Goal: Transaction & Acquisition: Purchase product/service

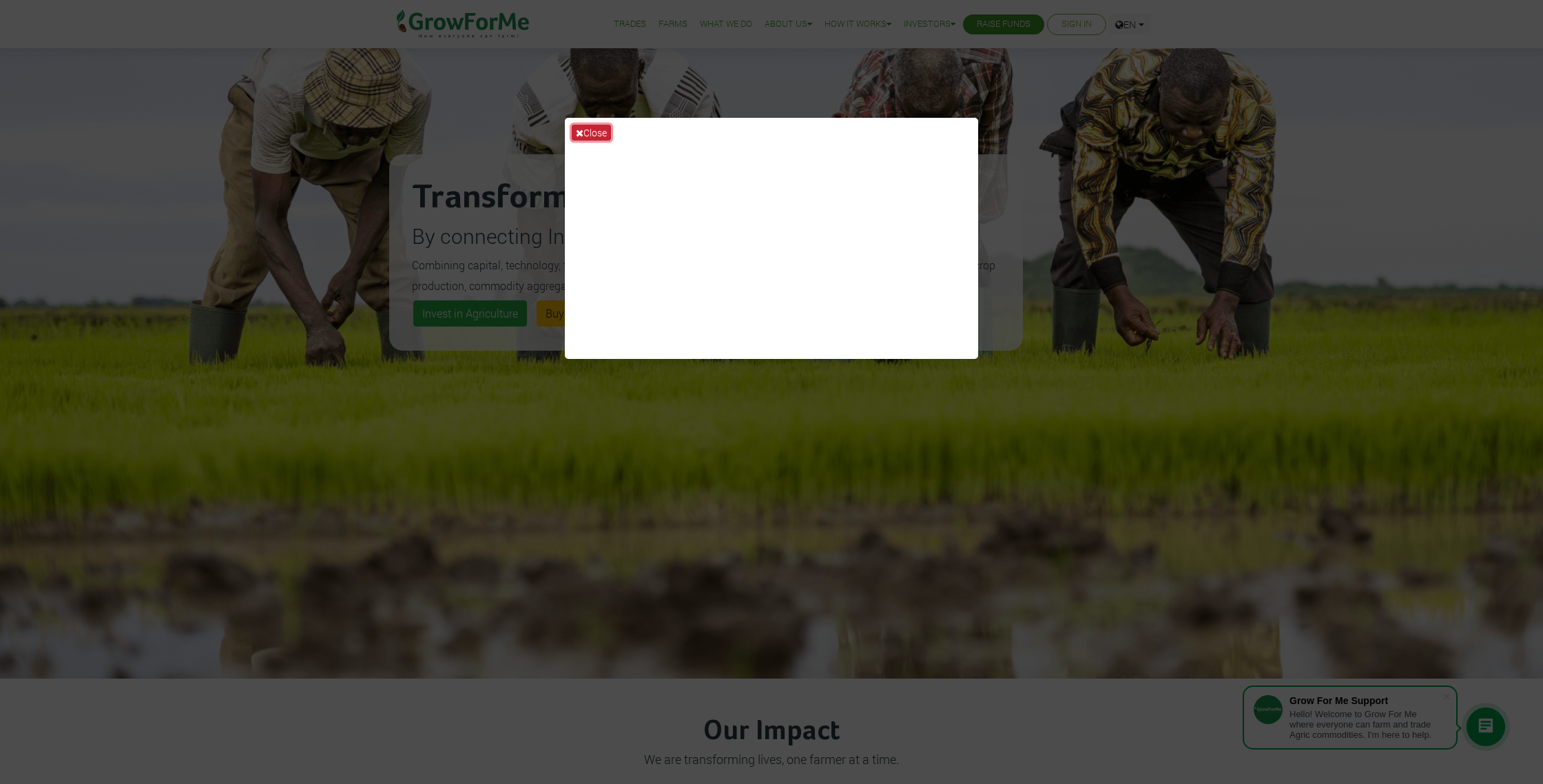
click at [590, 128] on button "Close" at bounding box center [591, 132] width 40 height 16
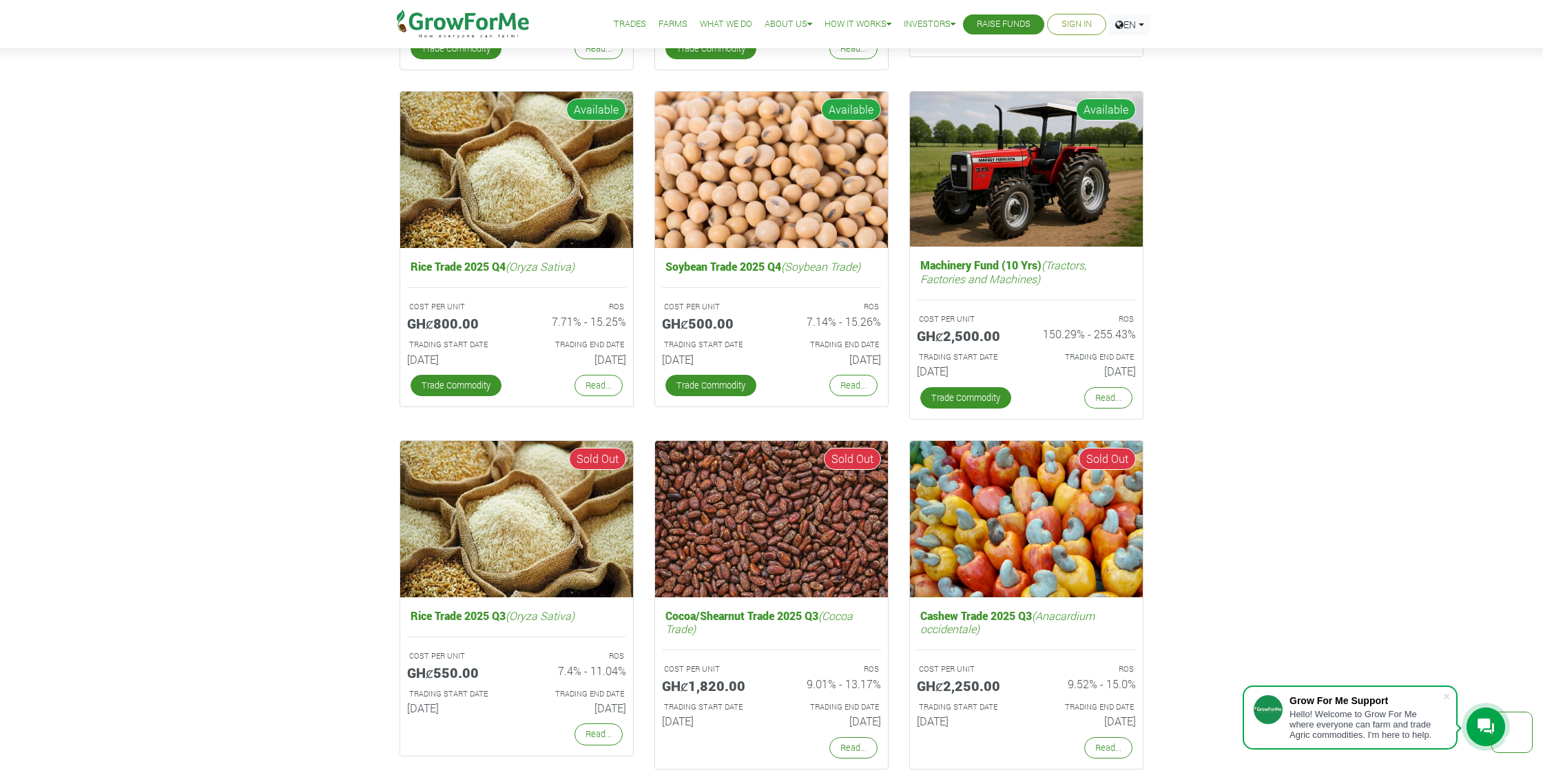
scroll to position [2457, 0]
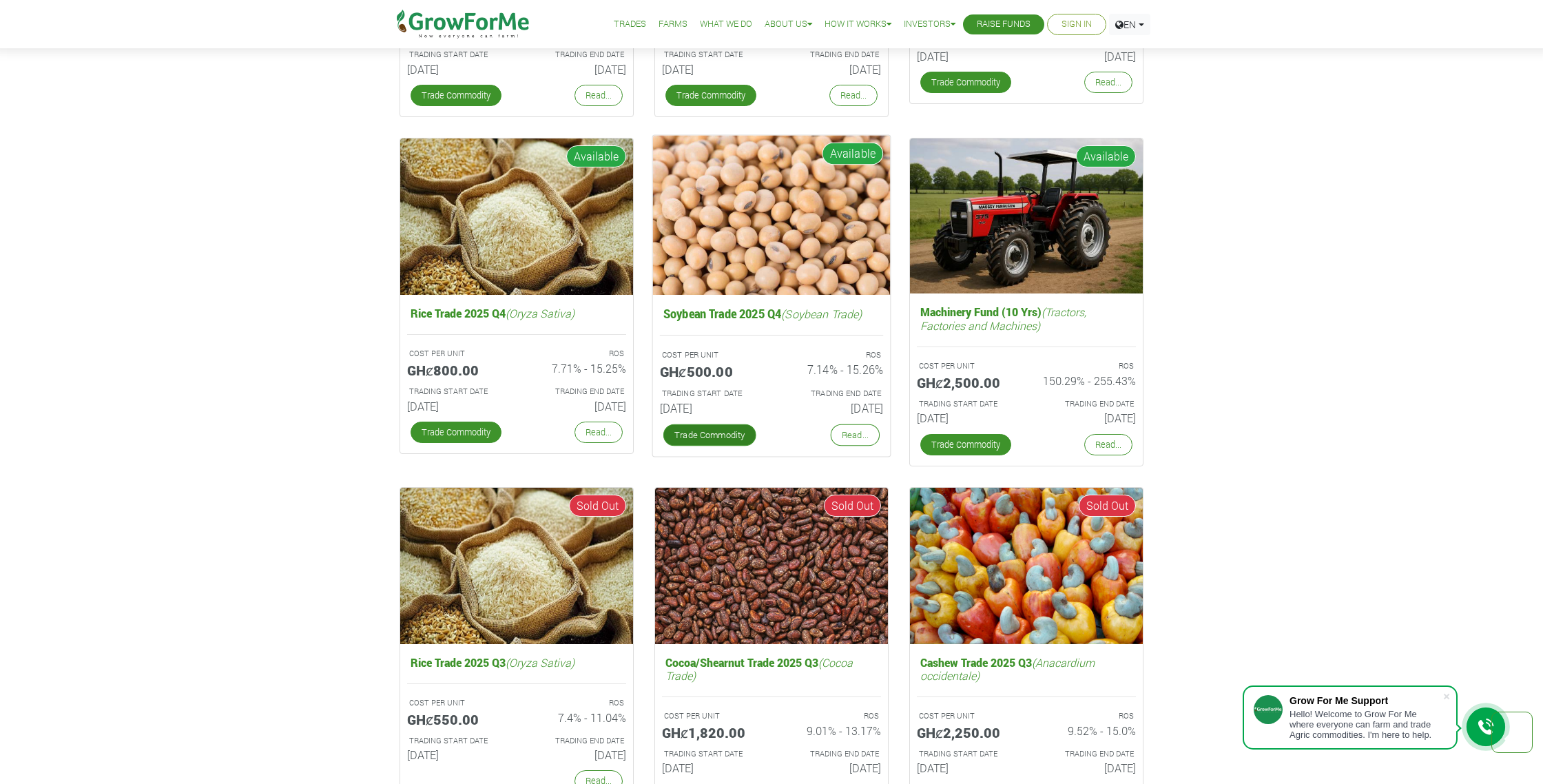
click at [686, 435] on link "Trade Commodity" at bounding box center [709, 434] width 93 height 22
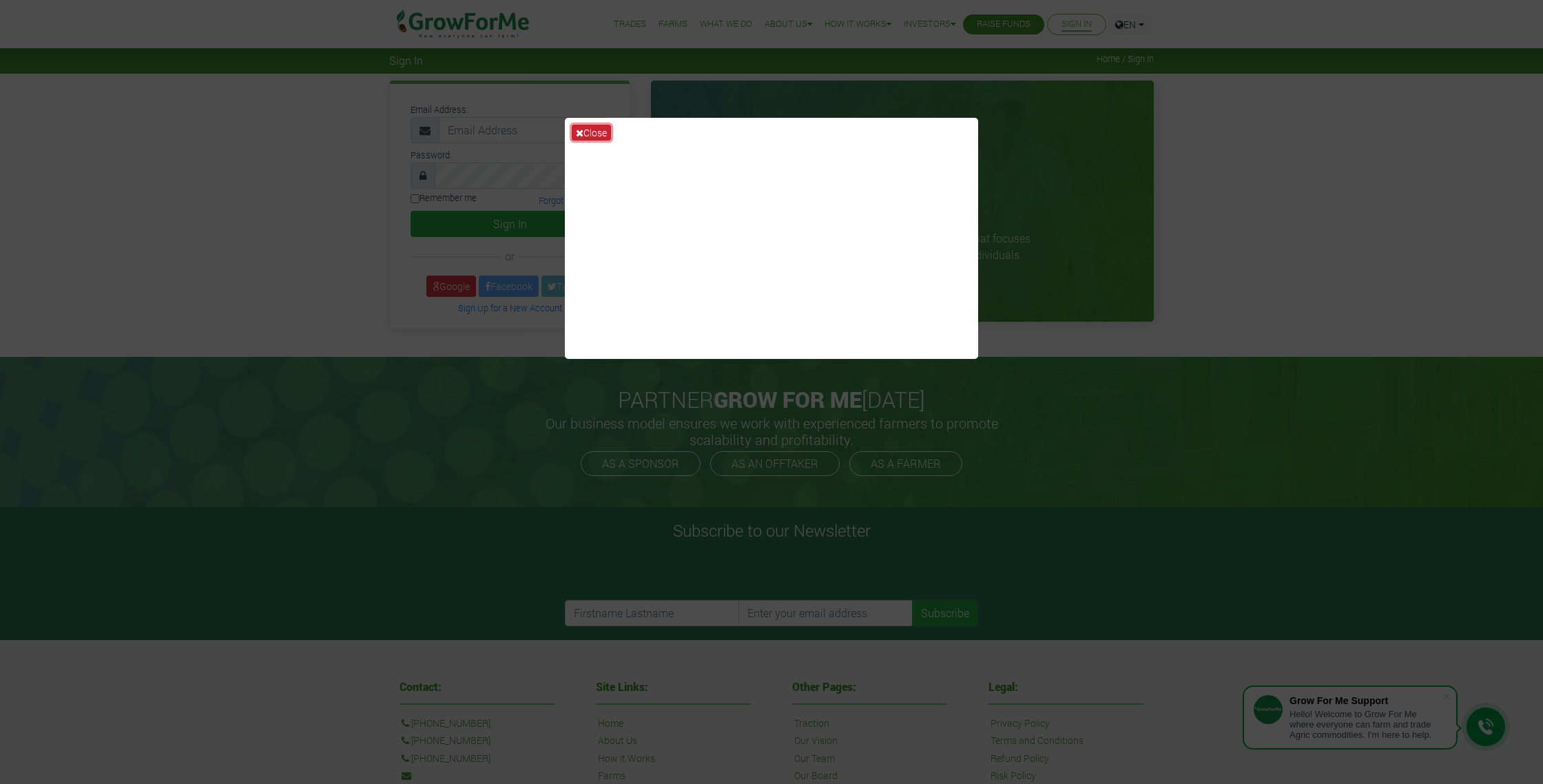
click at [583, 133] on button "Close" at bounding box center [591, 132] width 40 height 16
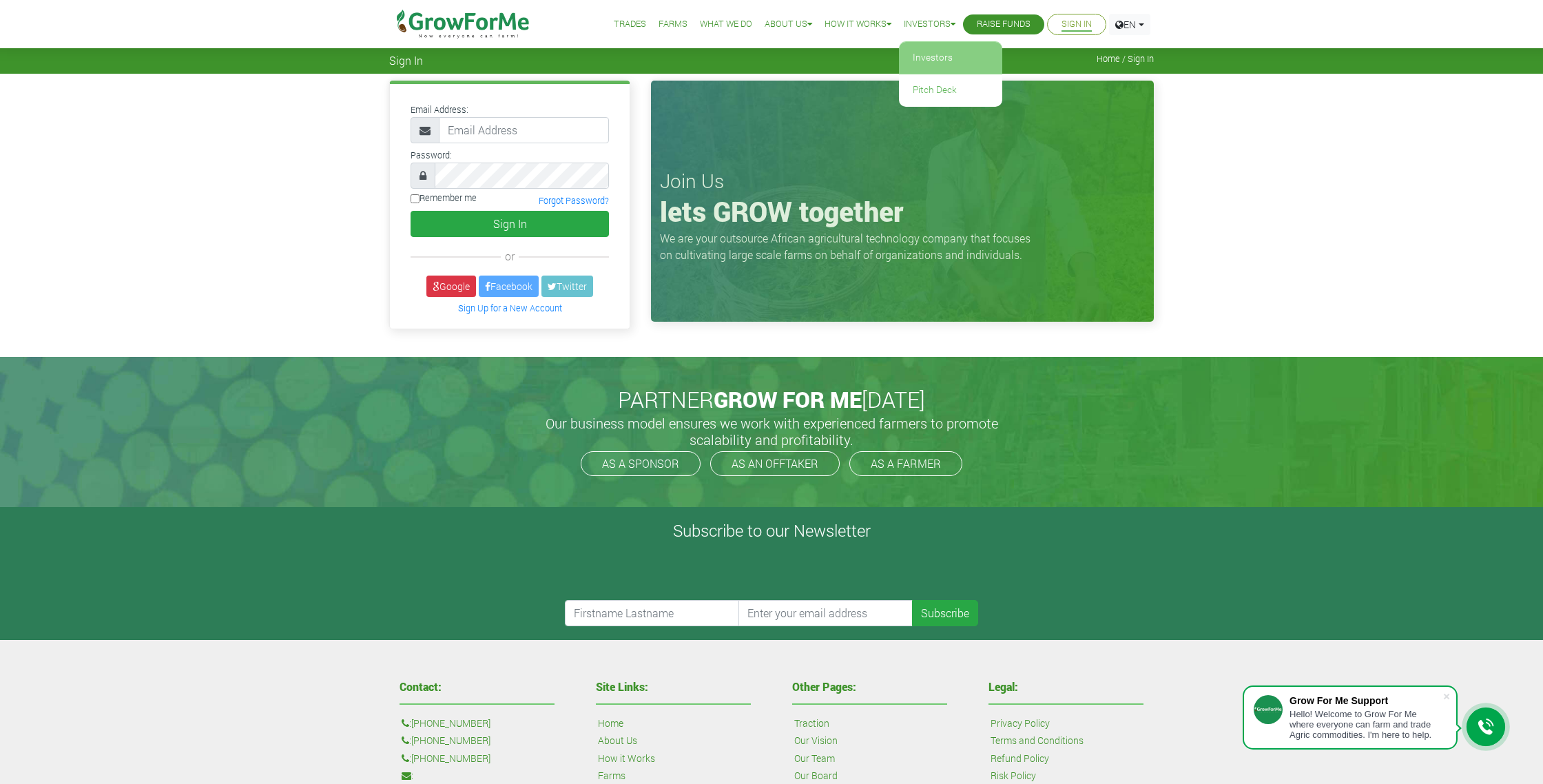
click at [932, 52] on link "Investors" at bounding box center [950, 57] width 103 height 31
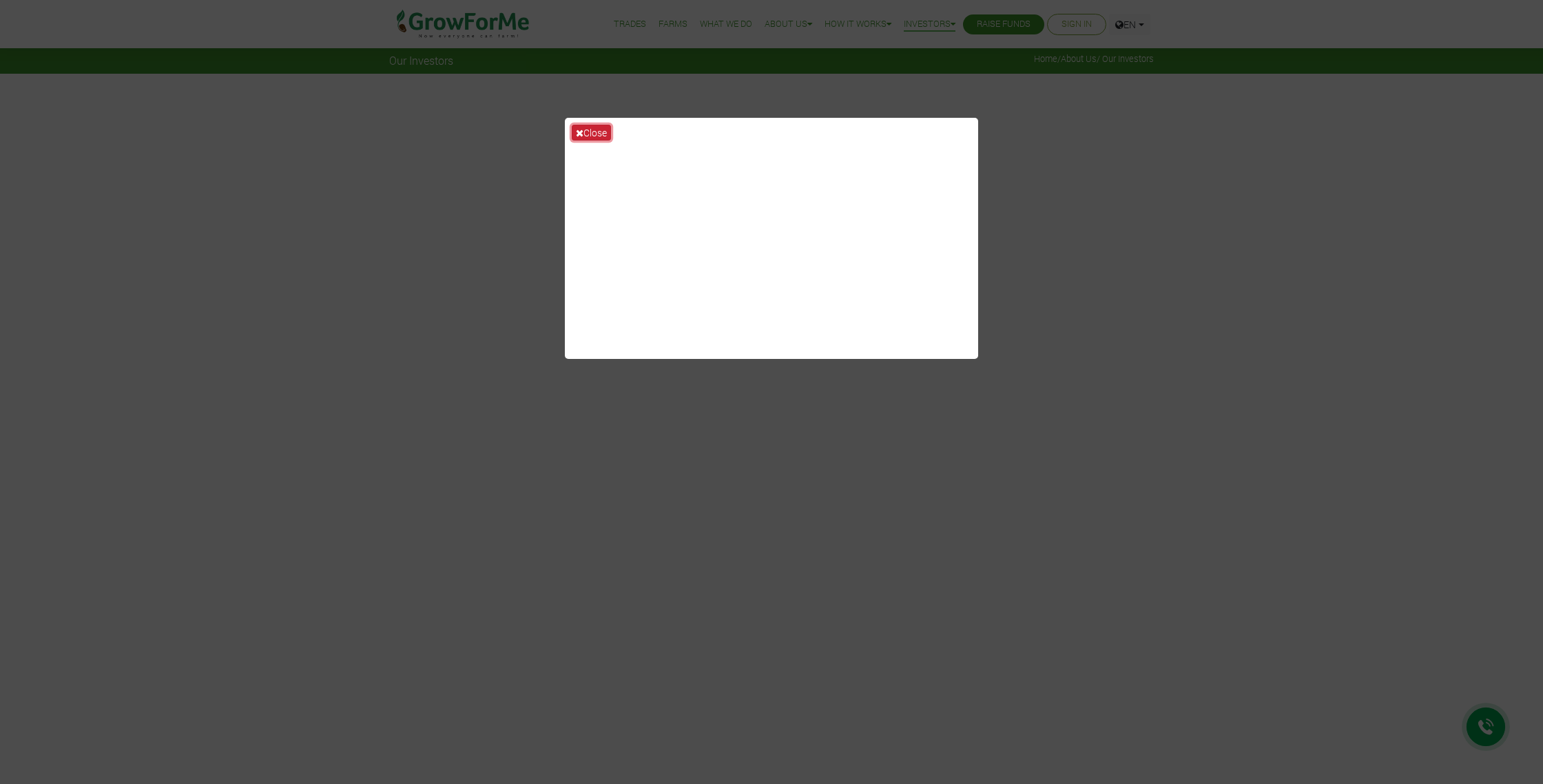
click at [597, 129] on button "Close" at bounding box center [591, 132] width 40 height 16
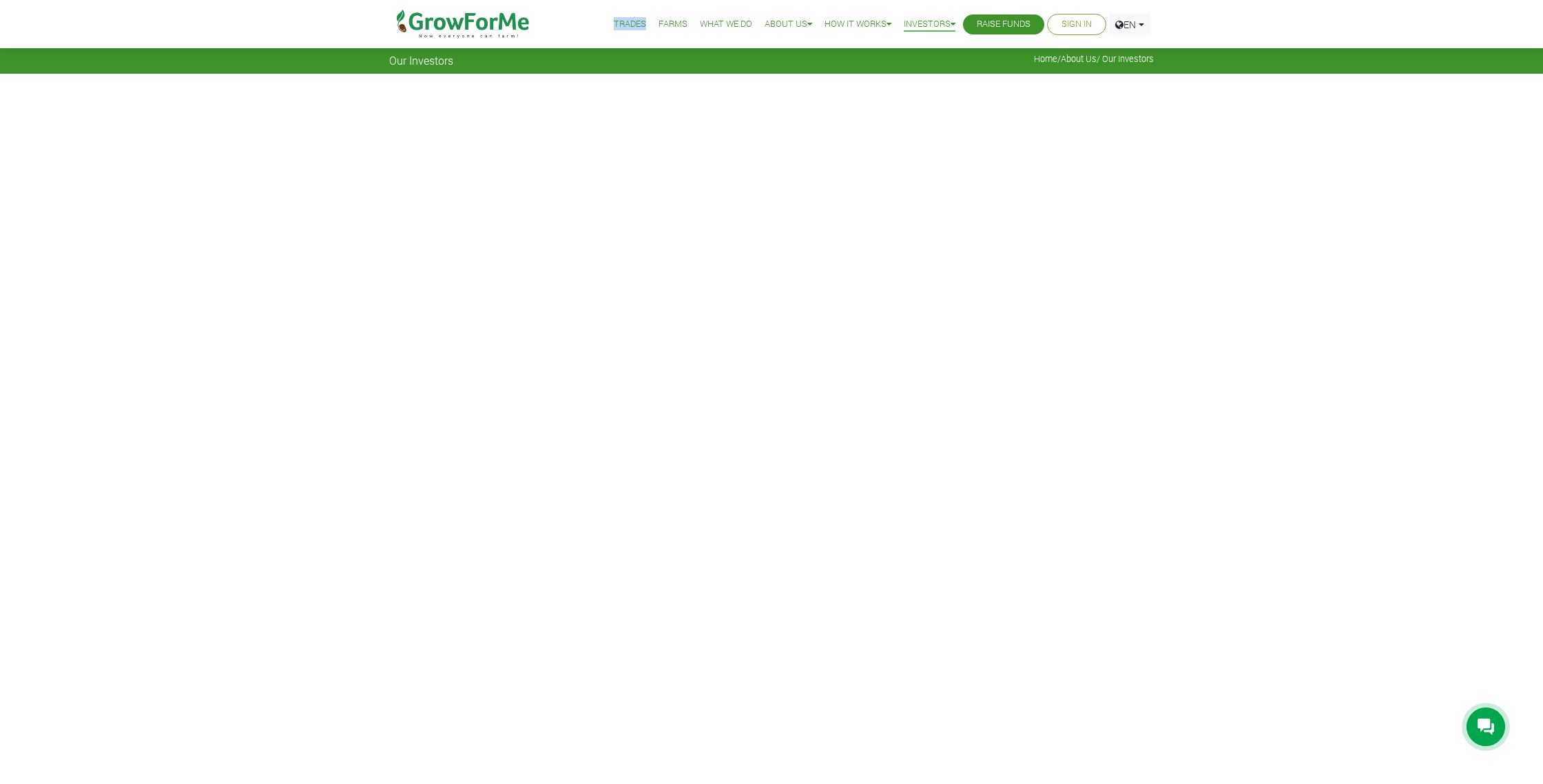
click at [623, 23] on link "Trades" at bounding box center [630, 24] width 32 height 15
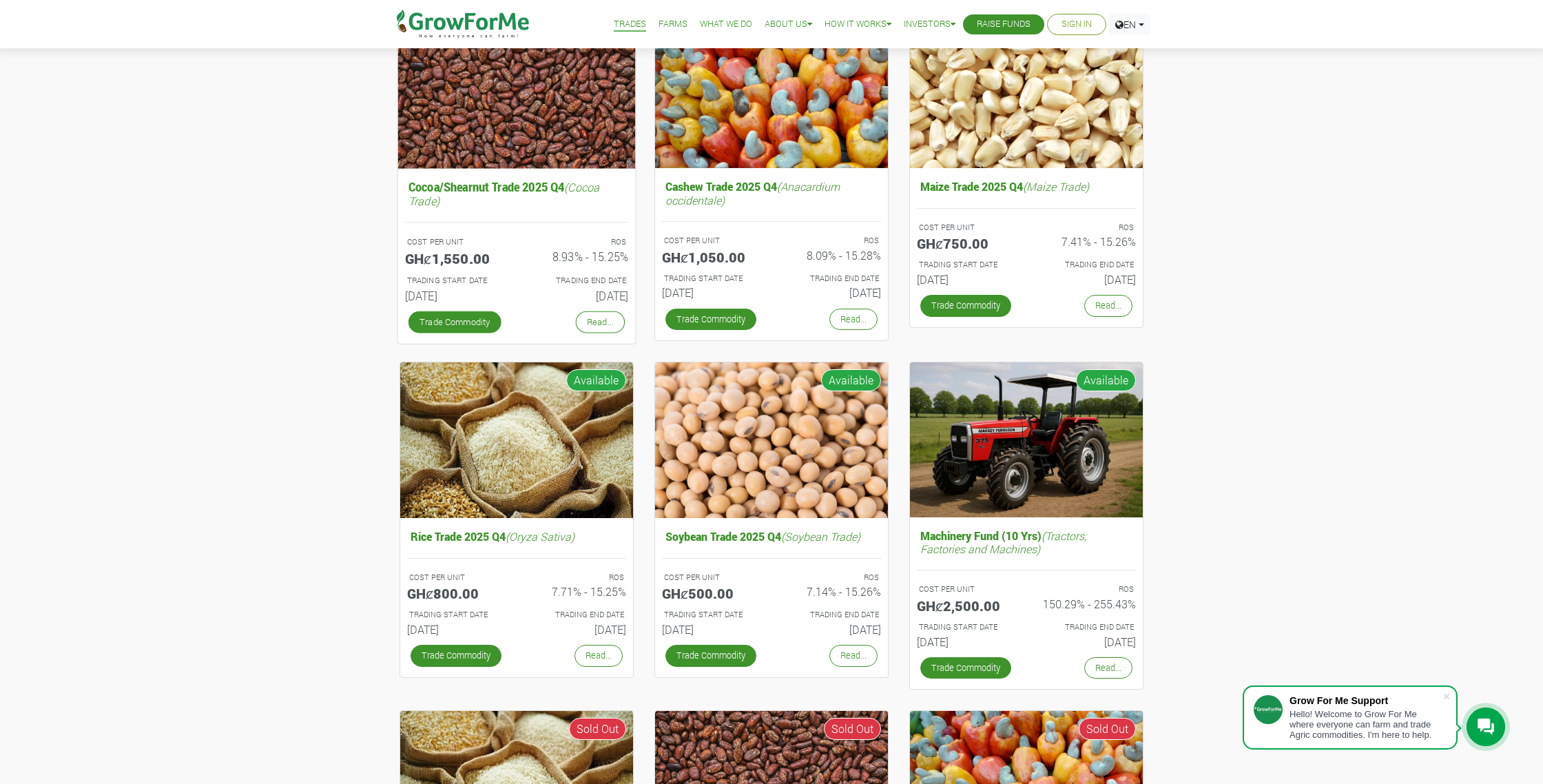
scroll to position [223, 0]
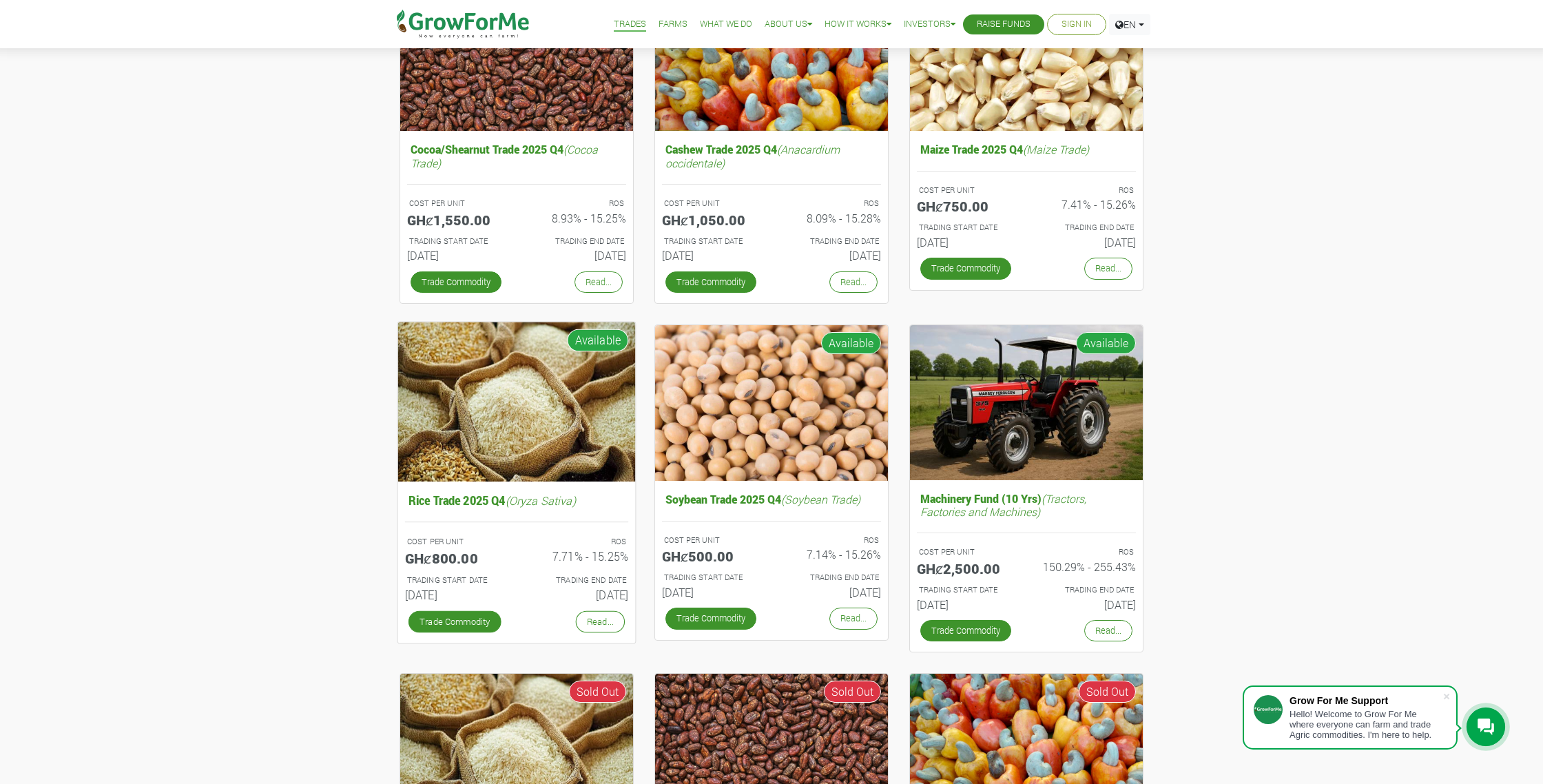
click at [455, 544] on p "COST PER UNIT" at bounding box center [455, 541] width 97 height 12
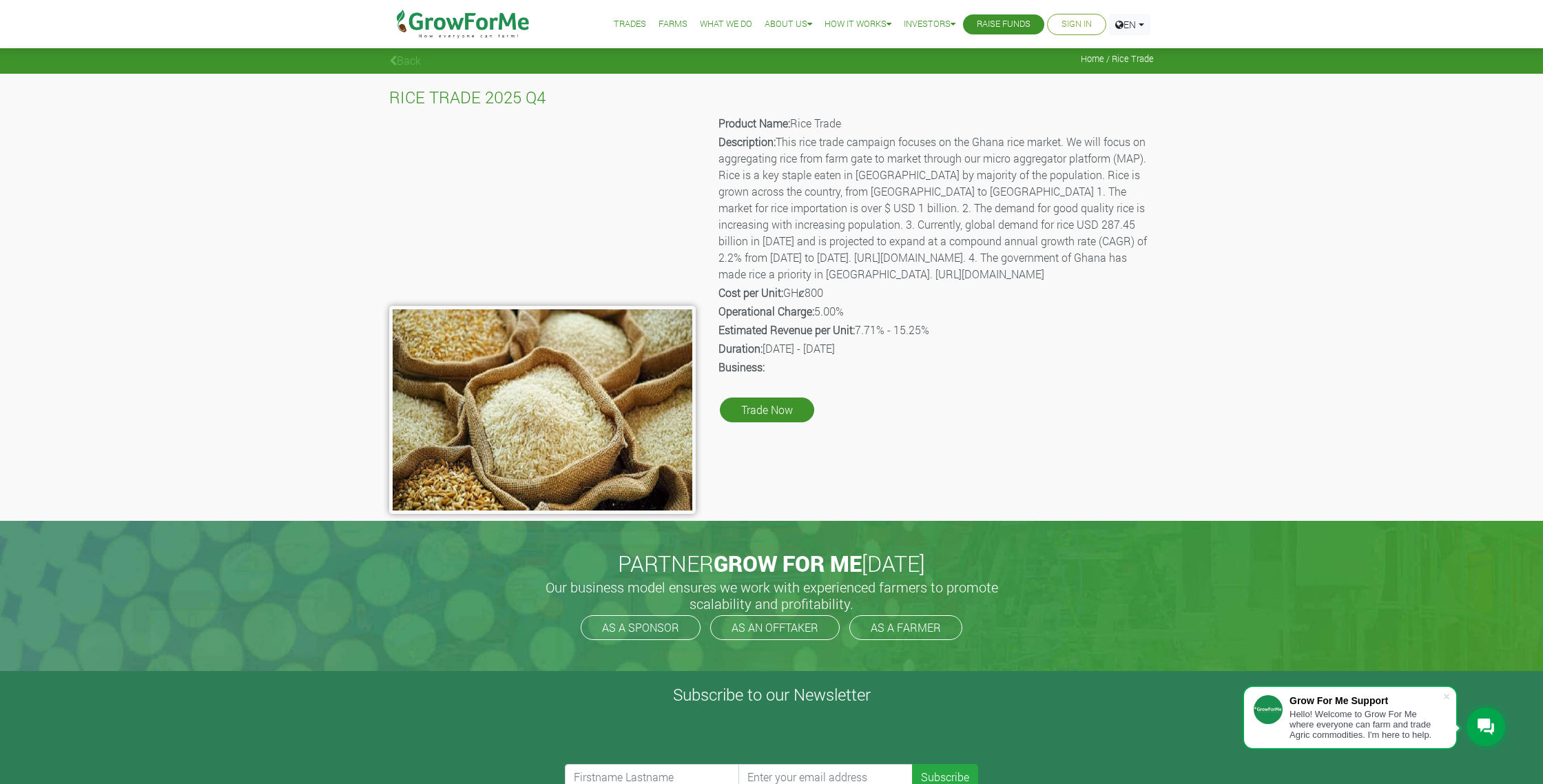
drag, startPoint x: 759, startPoint y: 380, endPoint x: 928, endPoint y: 384, distance: 169.0
click at [928, 357] on p "Duration: 01st Oct 2025 - 31st Mar 2026" at bounding box center [935, 348] width 434 height 16
drag, startPoint x: 802, startPoint y: 329, endPoint x: 845, endPoint y: 329, distance: 43.0
click at [845, 301] on p "Cost per Unit: GHȼ800" at bounding box center [935, 292] width 434 height 16
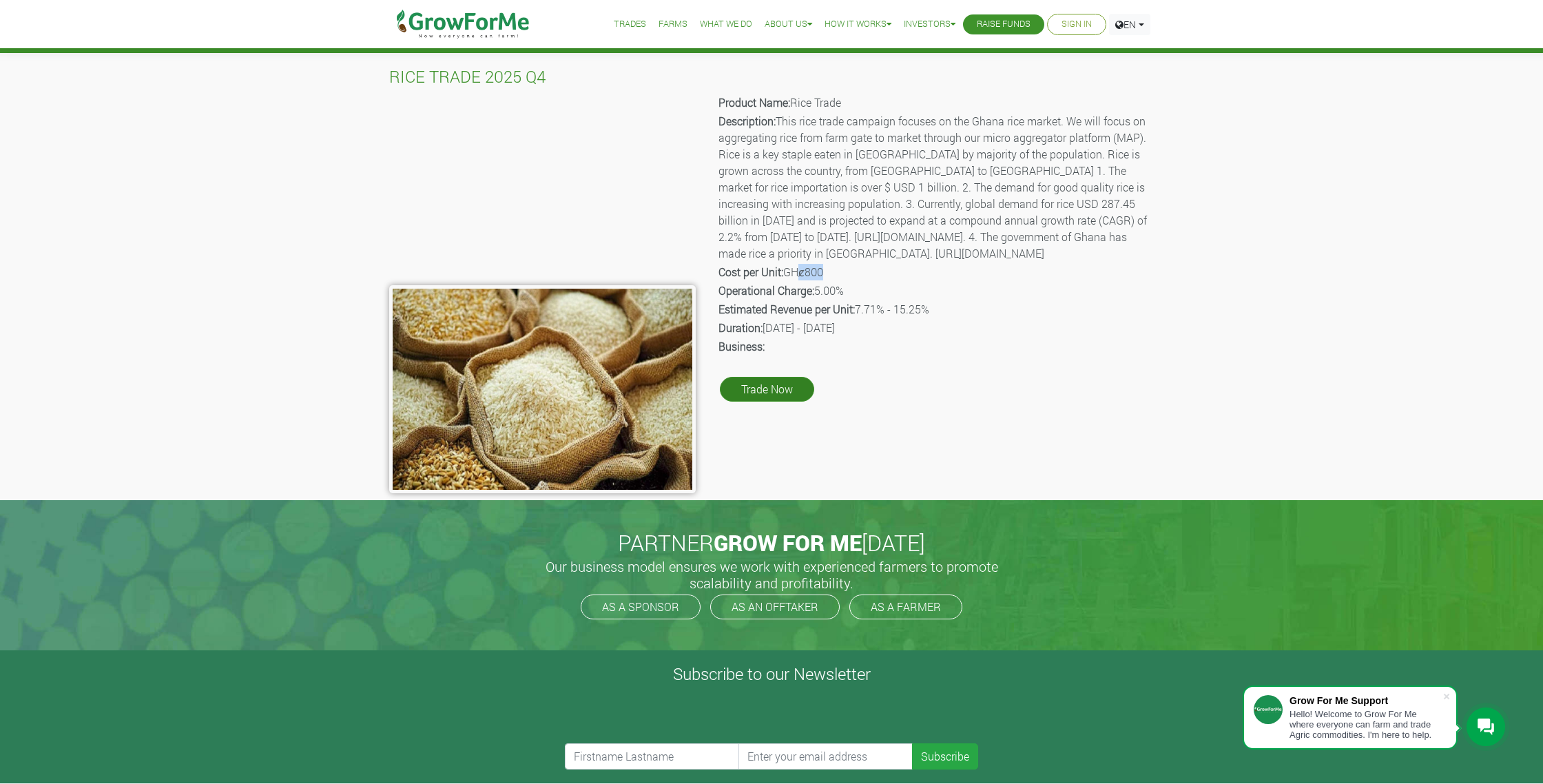
click at [775, 401] on link "Trade Now" at bounding box center [766, 389] width 94 height 25
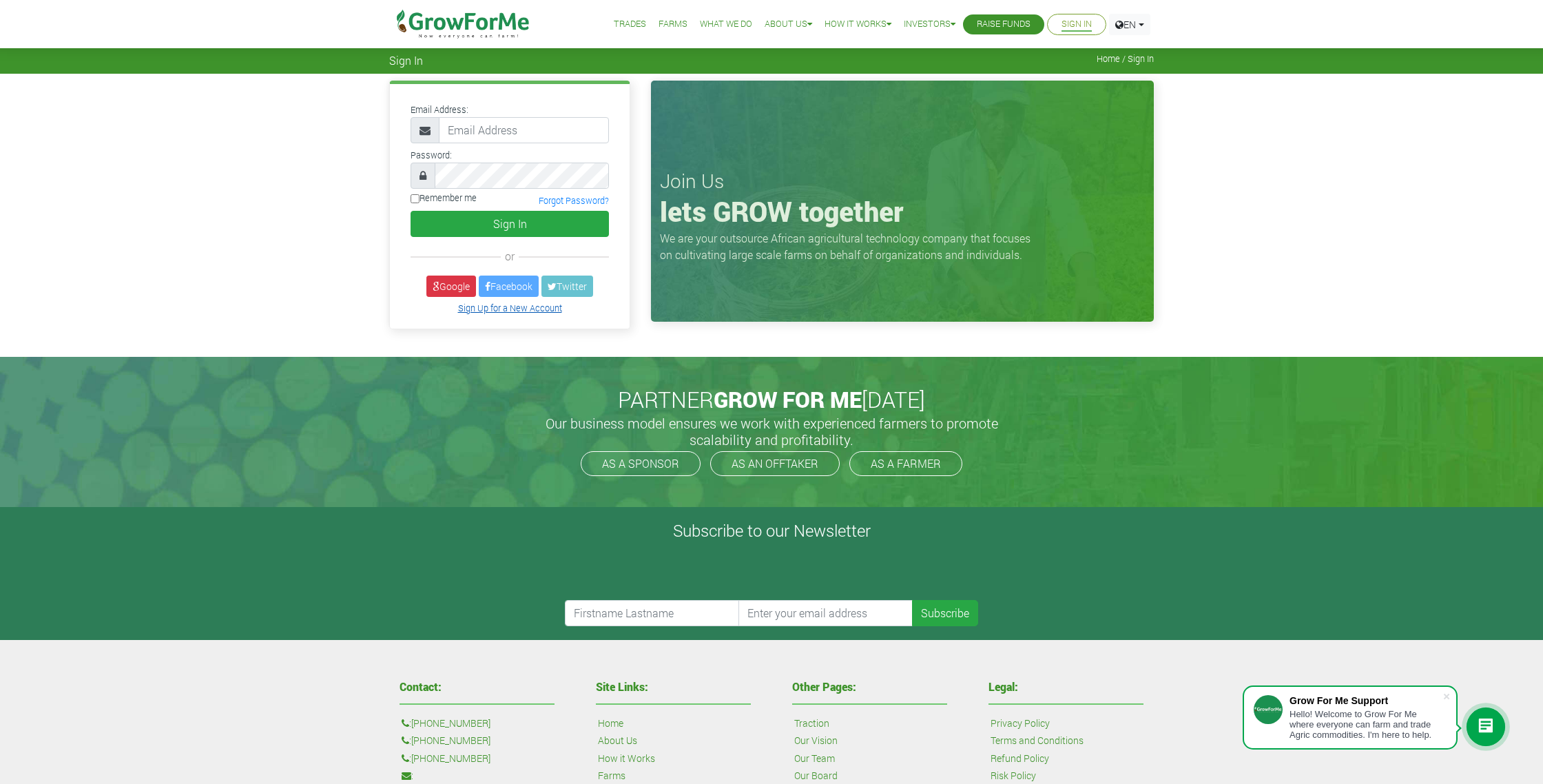
click at [506, 311] on link "Sign Up for a New Account" at bounding box center [509, 308] width 104 height 11
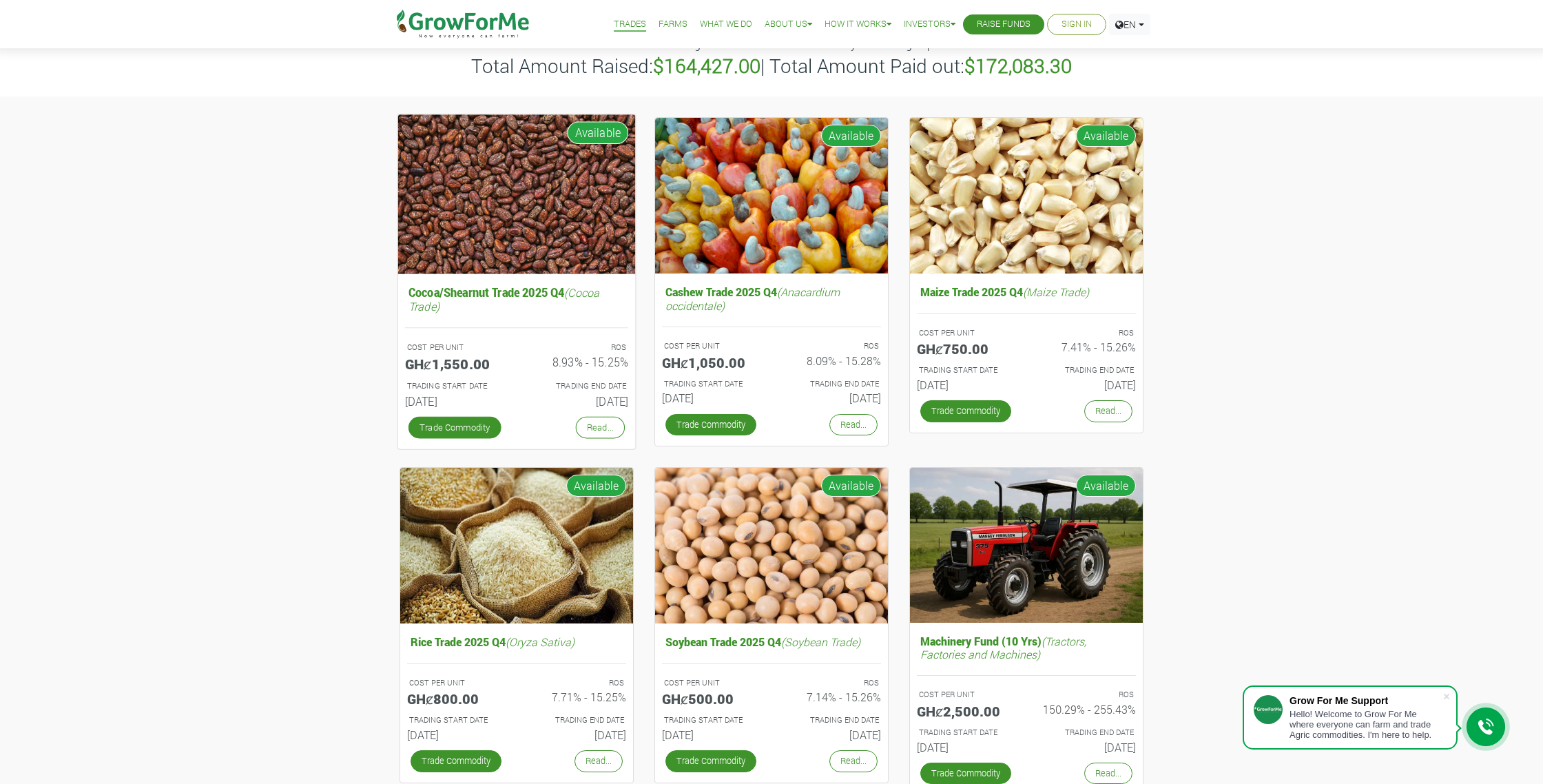
scroll to position [83, 0]
